Goal: Transaction & Acquisition: Purchase product/service

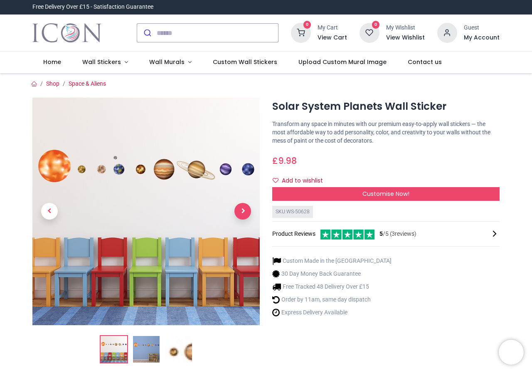
click at [241, 209] on span "Next" at bounding box center [243, 211] width 17 height 17
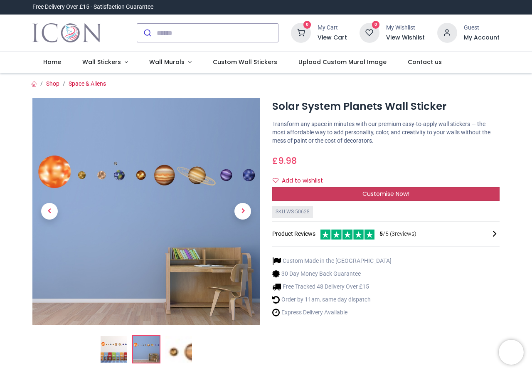
click at [304, 193] on div "Customise Now!" at bounding box center [386, 194] width 228 height 14
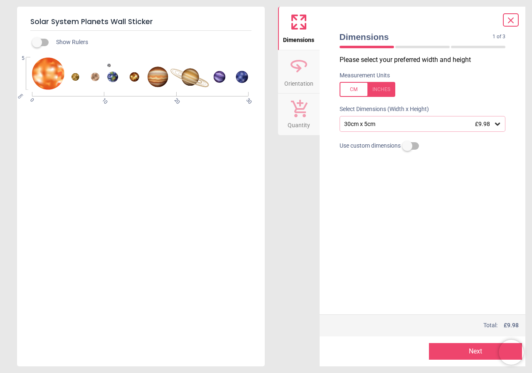
click at [496, 124] on icon at bounding box center [497, 124] width 5 height 3
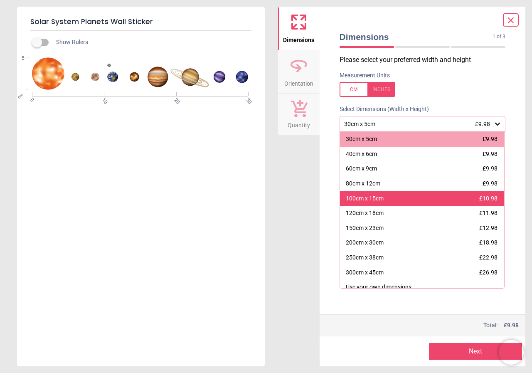
click at [396, 196] on div "100cm x 15cm £10.98" at bounding box center [422, 198] width 165 height 15
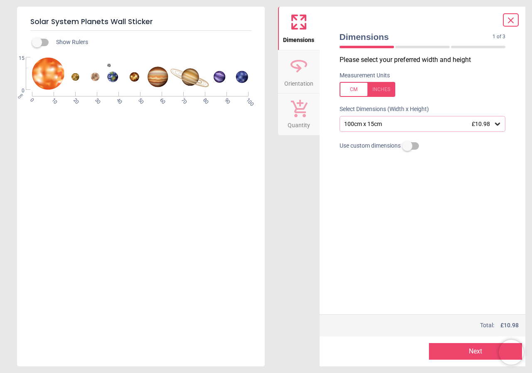
click at [440, 121] on div "100cm x 15cm £10.98" at bounding box center [419, 124] width 151 height 7
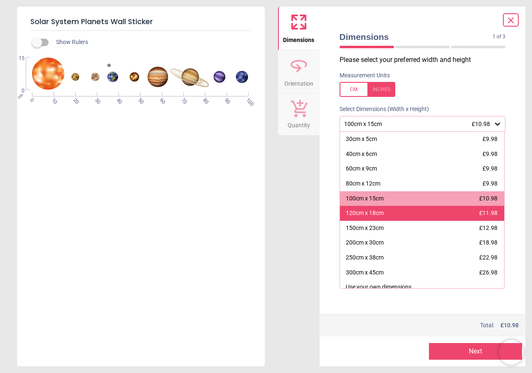
click at [403, 215] on div "120cm x 18cm £11.98" at bounding box center [422, 213] width 165 height 15
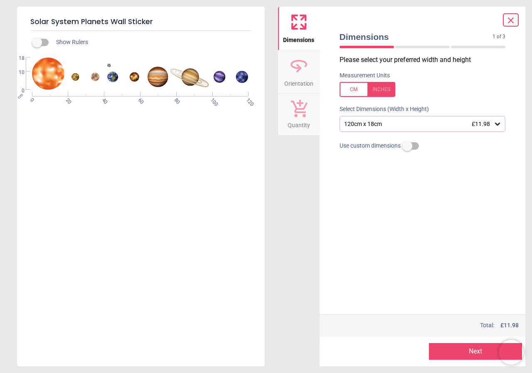
click at [377, 88] on div at bounding box center [368, 89] width 56 height 15
click at [453, 352] on button "Next" at bounding box center [475, 351] width 93 height 17
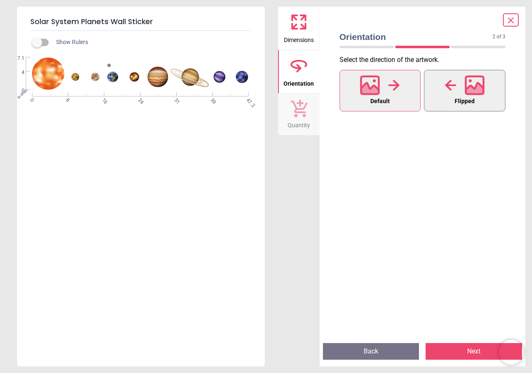
click at [475, 90] on icon at bounding box center [475, 90] width 18 height 15
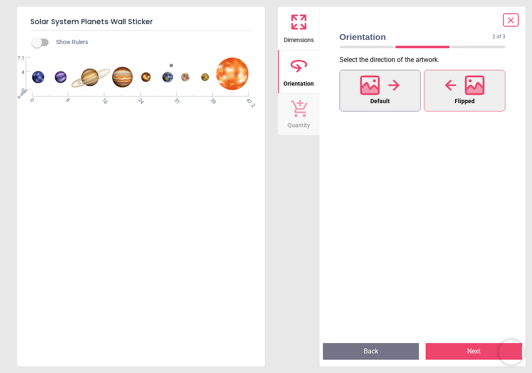
click at [376, 91] on icon at bounding box center [370, 90] width 18 height 15
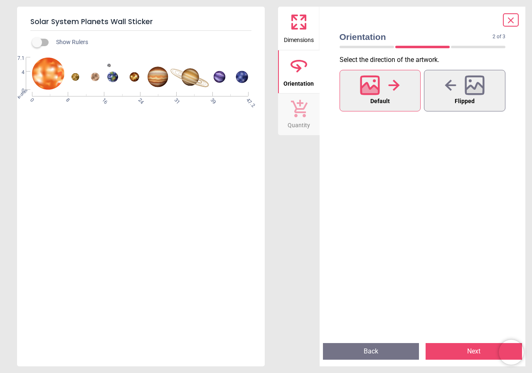
click at [455, 349] on button "Next" at bounding box center [474, 351] width 97 height 17
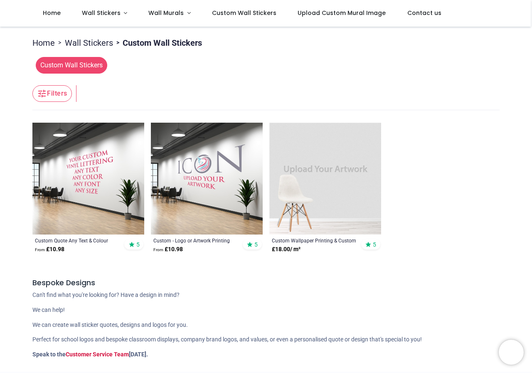
scroll to position [42, 0]
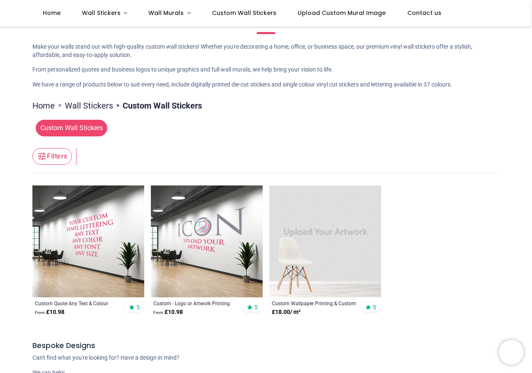
click at [70, 124] on span "Custom Wall Stickers" at bounding box center [72, 128] width 72 height 17
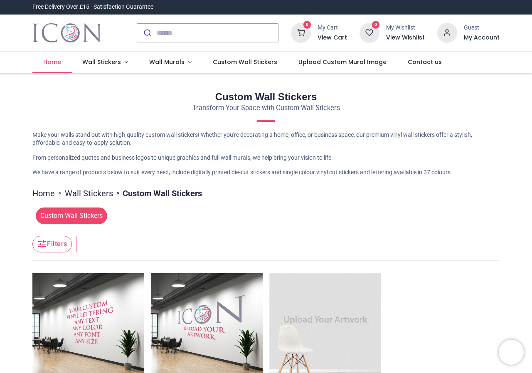
click at [52, 59] on span "Home" at bounding box center [52, 62] width 18 height 8
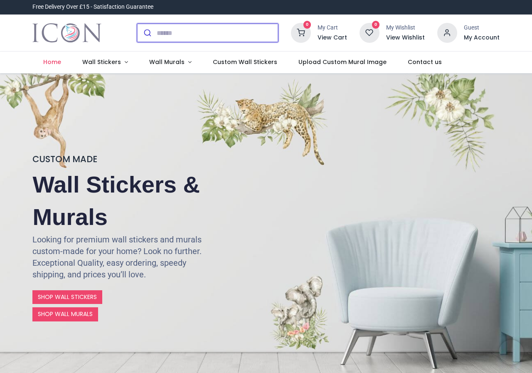
click at [169, 35] on input "search" at bounding box center [217, 33] width 121 height 18
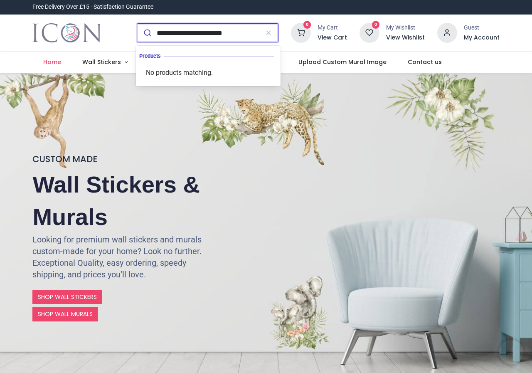
type input "**********"
click at [137, 24] on button "submit" at bounding box center [147, 33] width 20 height 18
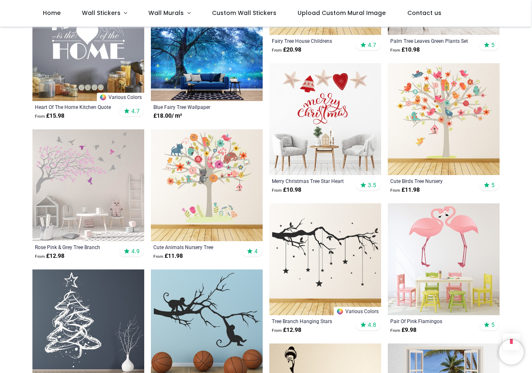
scroll to position [749, 0]
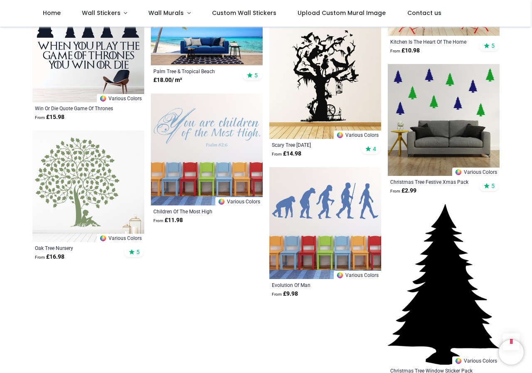
scroll to position [1747, 0]
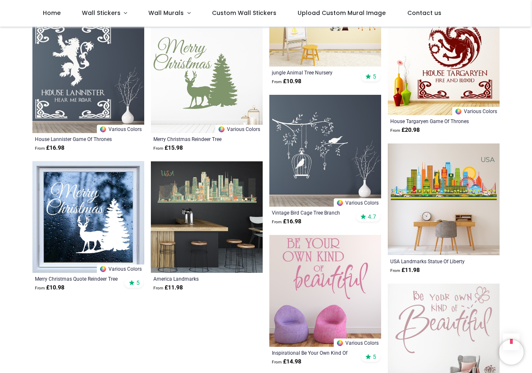
scroll to position [2662, 0]
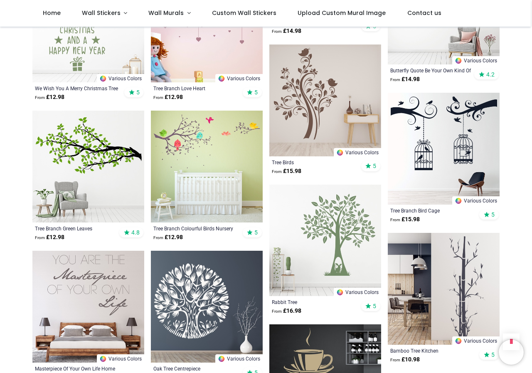
scroll to position [2995, 0]
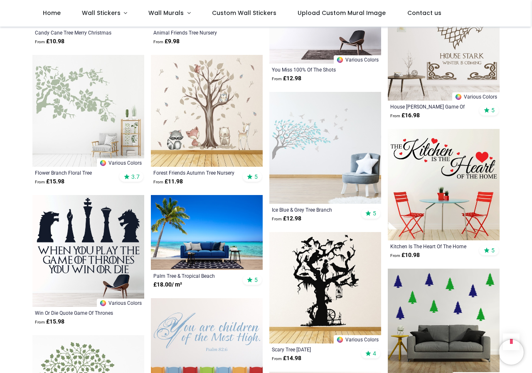
scroll to position [1373, 0]
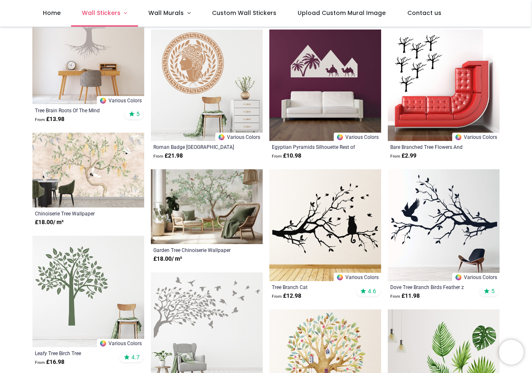
scroll to position [196, 0]
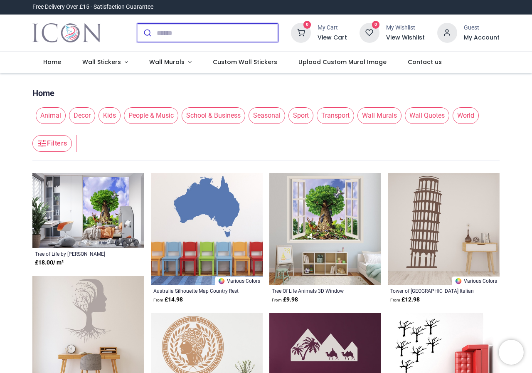
click at [172, 34] on input "search" at bounding box center [217, 33] width 121 height 18
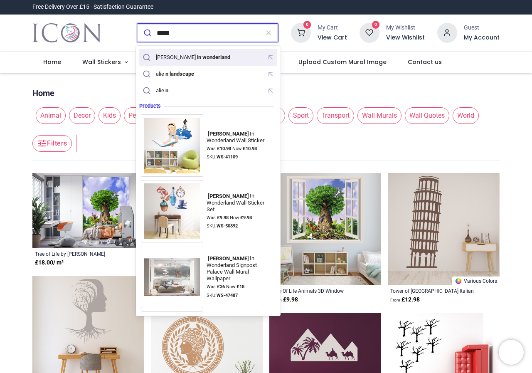
click at [196, 59] on mark "in wonderland" at bounding box center [213, 57] width 35 height 8
type input "**********"
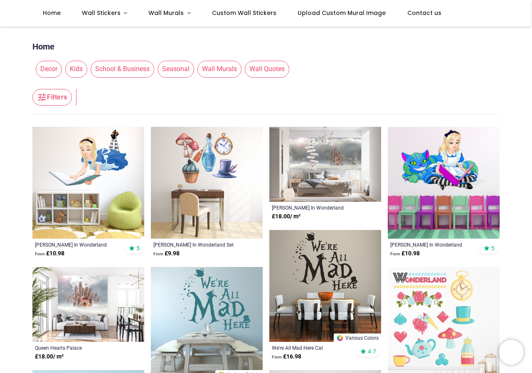
scroll to position [83, 0]
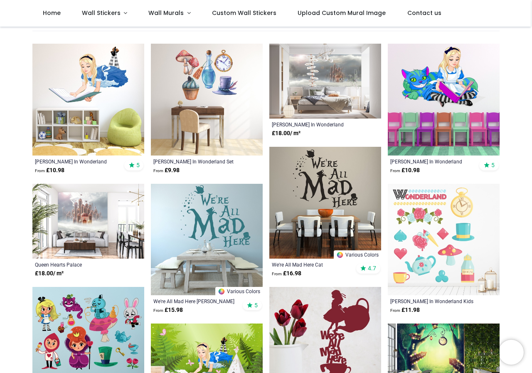
click at [191, 90] on img at bounding box center [207, 100] width 112 height 112
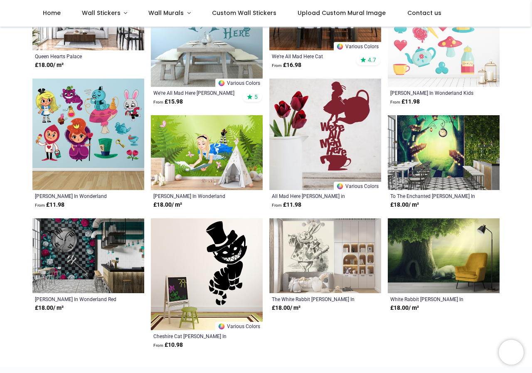
scroll to position [291, 0]
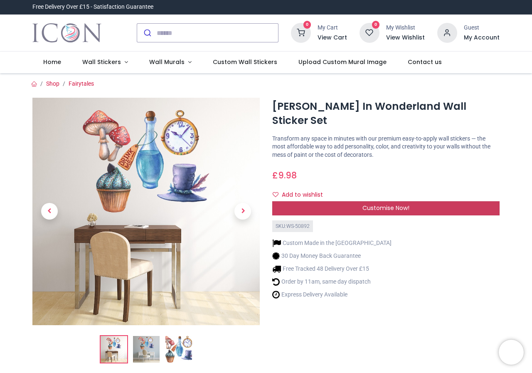
click at [293, 201] on div "Customise Now!" at bounding box center [386, 208] width 228 height 14
